Goal: Find specific page/section: Find specific page/section

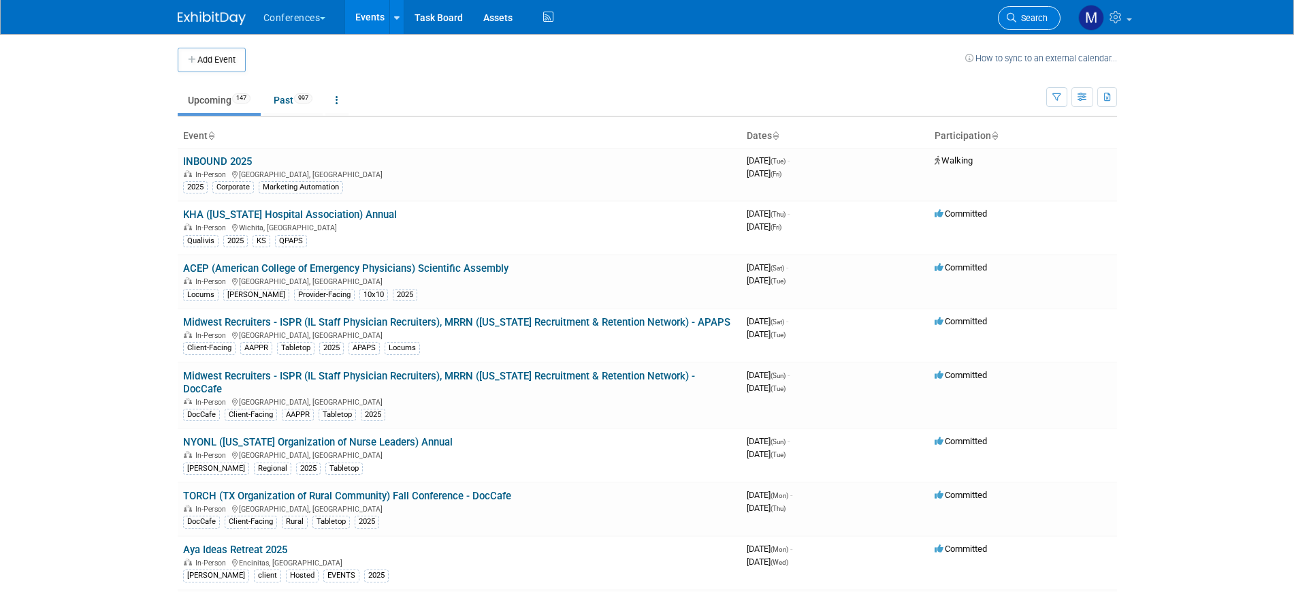
click at [1045, 16] on span "Search" at bounding box center [1031, 18] width 31 height 10
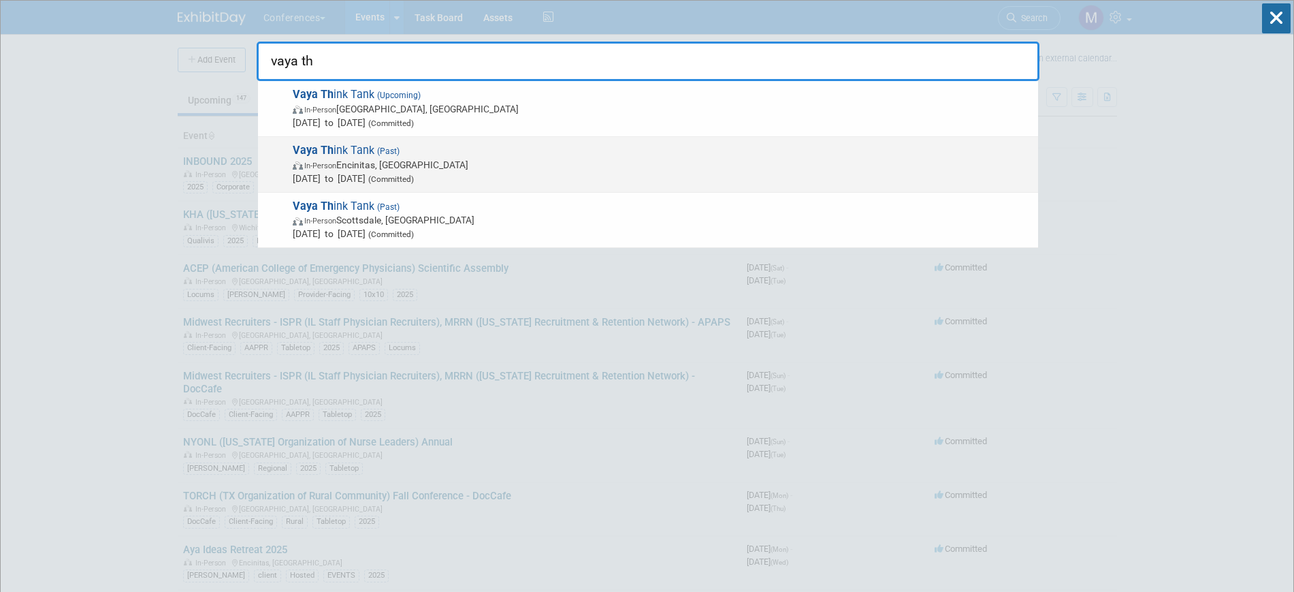
type input "vaya th"
click at [390, 163] on span "In-Person Encinitas, [GEOGRAPHIC_DATA]" at bounding box center [662, 165] width 739 height 14
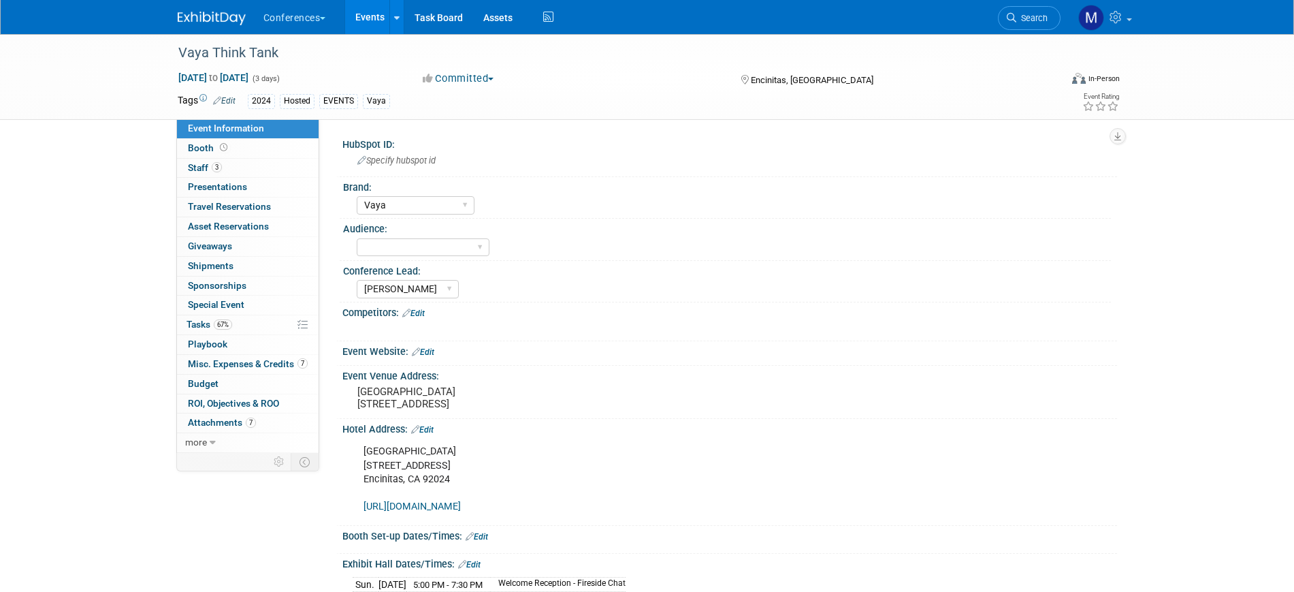
select select "Vaya"
select select "[PERSON_NAME]"
click at [214, 357] on link "7 Misc. Expenses & Credits 7" at bounding box center [248, 364] width 142 height 19
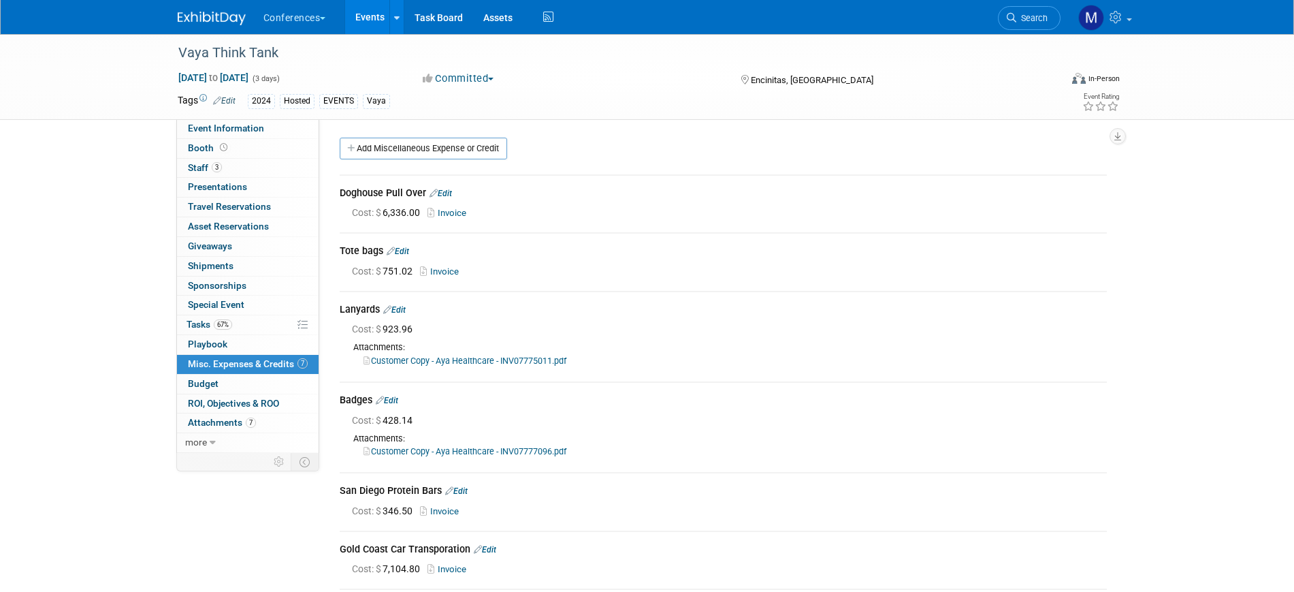
click at [453, 268] on link "Invoice" at bounding box center [442, 271] width 44 height 10
